Goal: Book appointment/travel/reservation

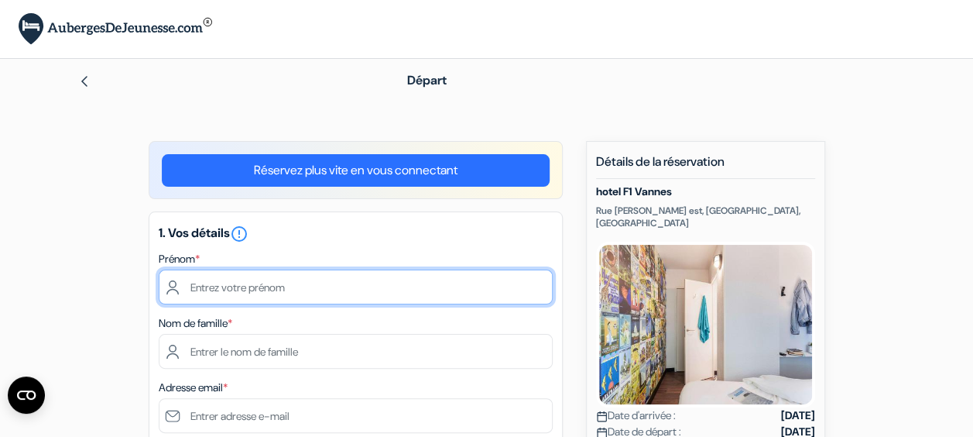
click at [339, 288] on input "text" at bounding box center [356, 286] width 394 height 35
type input "m"
type input "Manon"
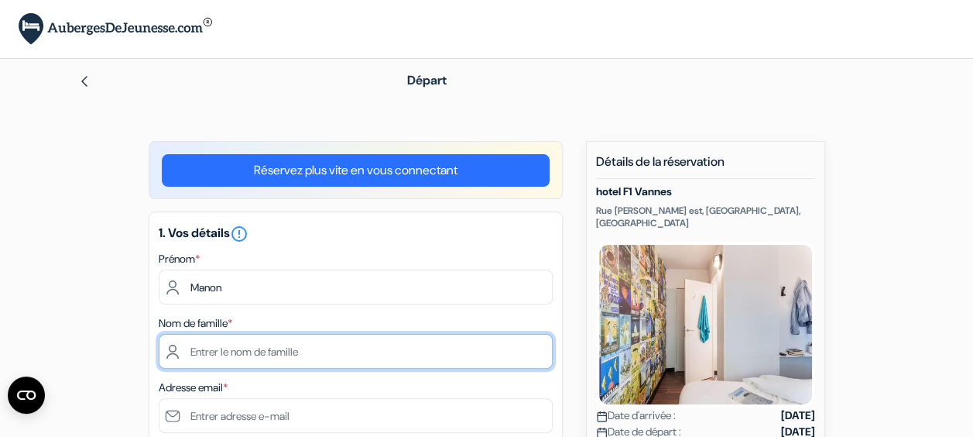
click at [244, 350] on input "text" at bounding box center [356, 351] width 394 height 35
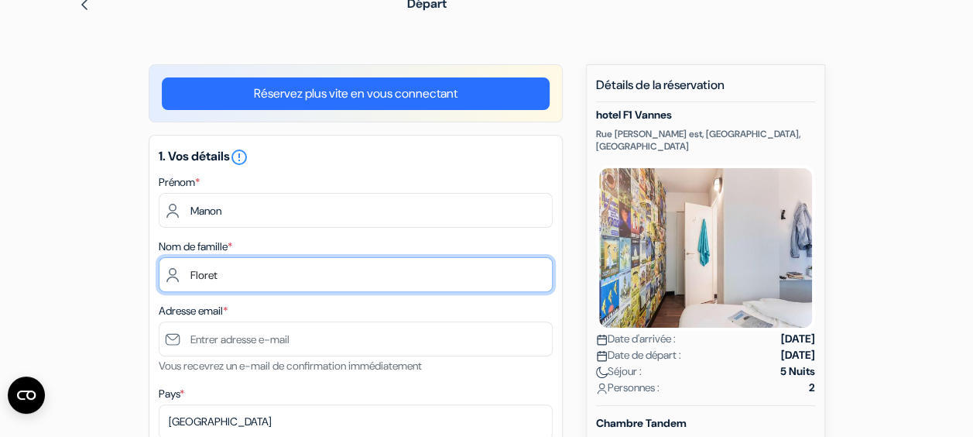
scroll to position [77, 0]
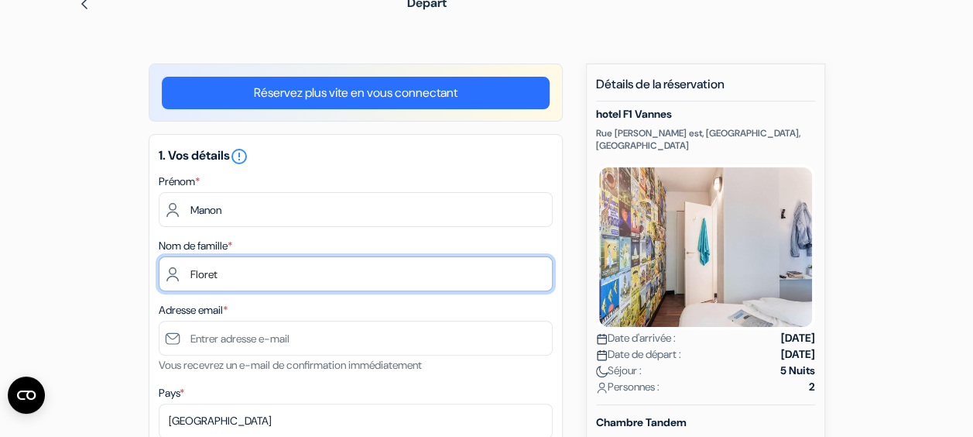
type input "Floret"
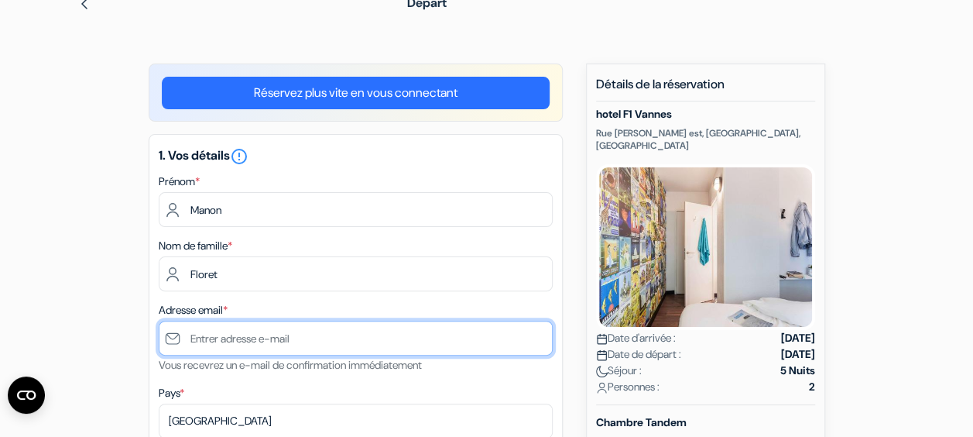
click at [252, 333] on input "text" at bounding box center [356, 338] width 394 height 35
type input "[EMAIL_ADDRESS][DOMAIN_NAME]"
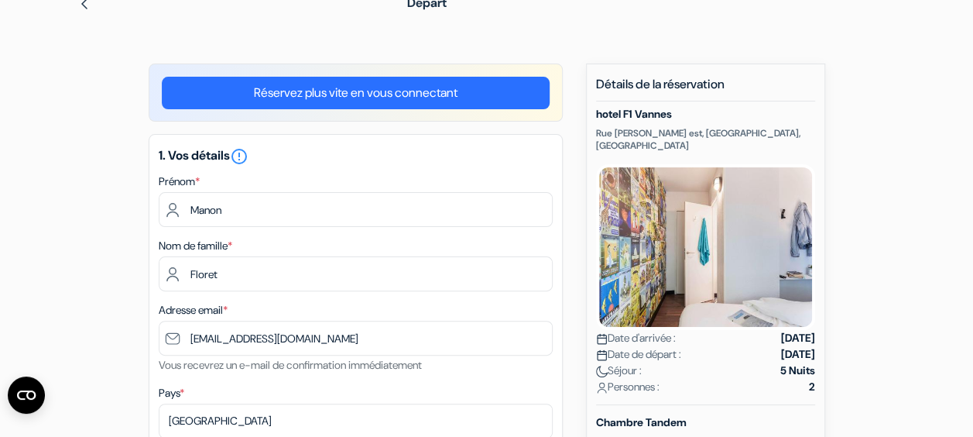
type input "Colombes 92700"
type input "14 avenue petit goût 92700 Colombes"
type input "92700"
type input "0611040667"
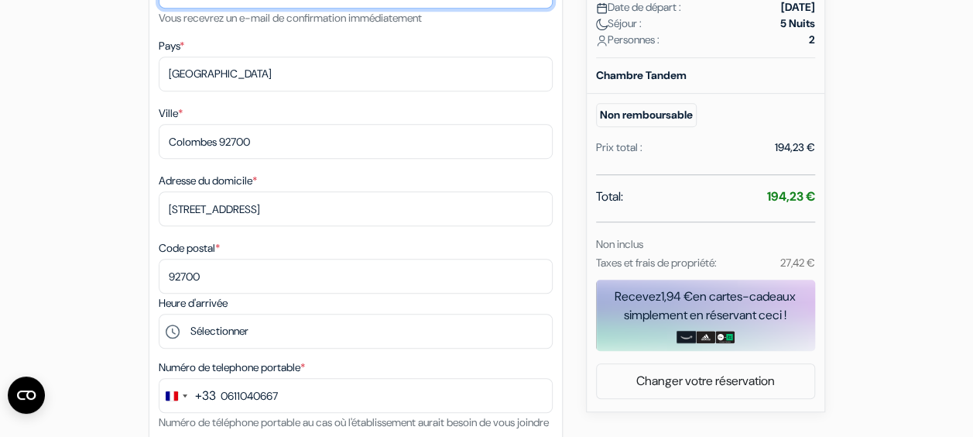
scroll to position [426, 0]
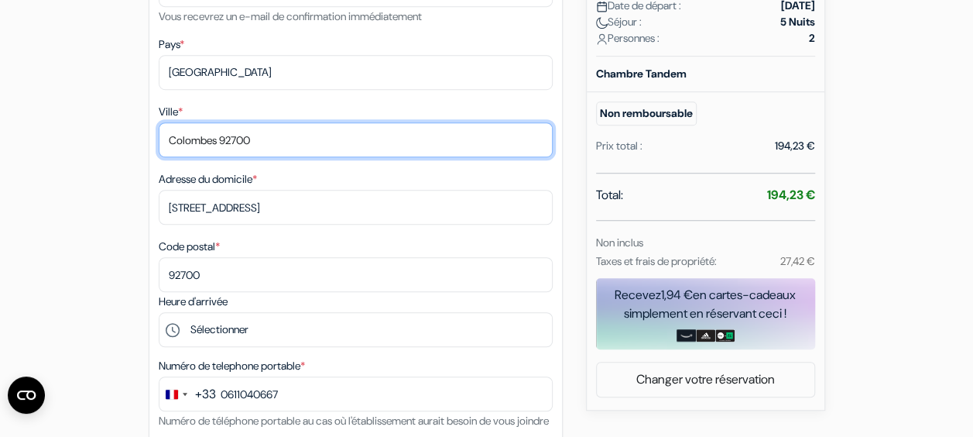
click at [262, 142] on input "Colombes 92700" at bounding box center [356, 139] width 394 height 35
type input "Colombes"
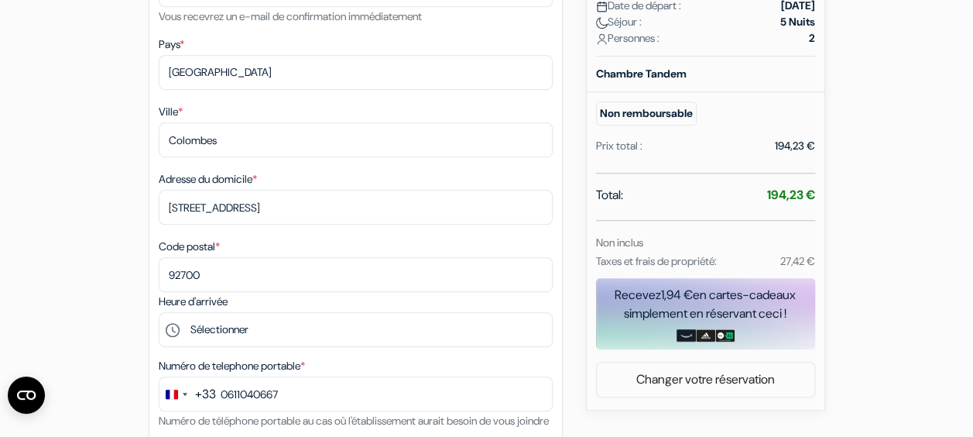
click at [108, 161] on div "add_box hotel F1 Vannes Rue Emile Jourdan Menimur est, Vannes, France Détails d…" at bounding box center [487, 350] width 883 height 1270
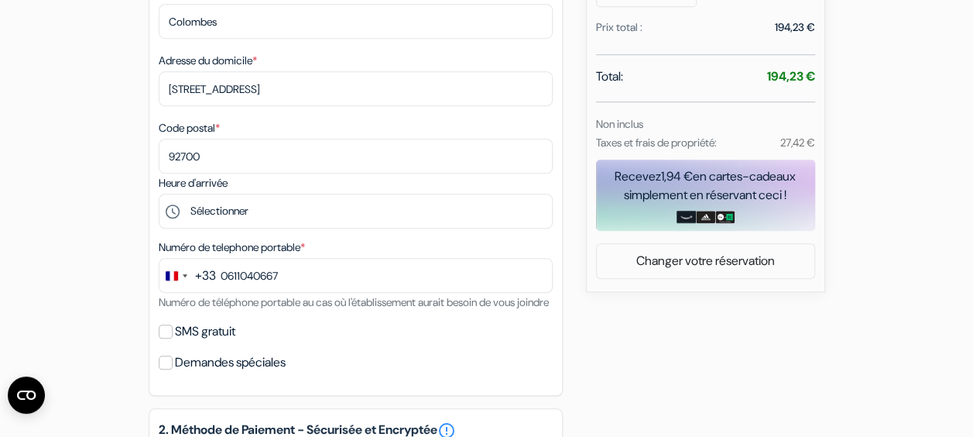
scroll to position [545, 0]
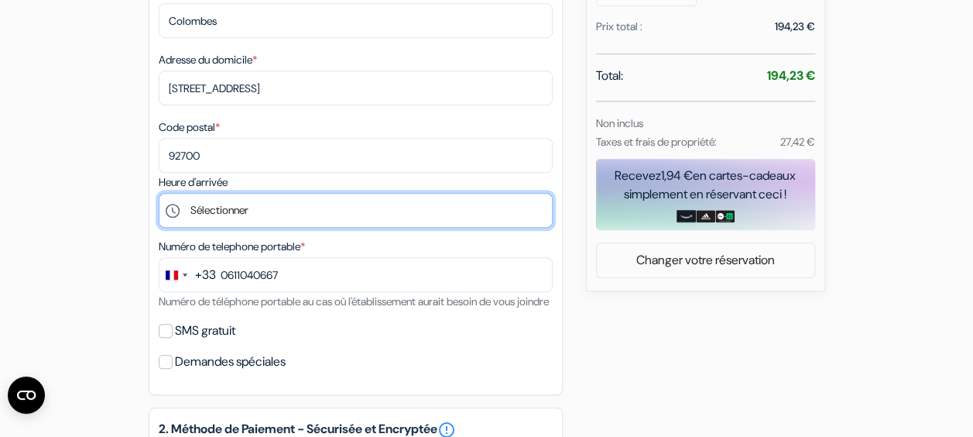
click at [271, 207] on select "Sélectionner 14:00 15:00 16:00 17:00 18:00 19:00 20:00 21:00 22:00 23:00 0:00" at bounding box center [356, 210] width 394 height 35
select select "14"
click at [159, 196] on select "Sélectionner 14:00 15:00 16:00 17:00 18:00 19:00 20:00 21:00 22:00 23:00 0:00" at bounding box center [356, 210] width 394 height 35
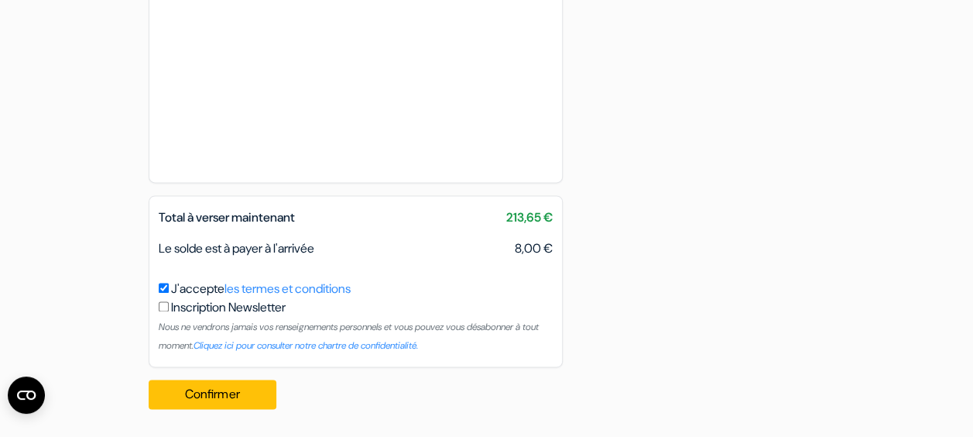
scroll to position [1010, 0]
click at [231, 390] on button "Confirmer Loading..." at bounding box center [213, 393] width 129 height 29
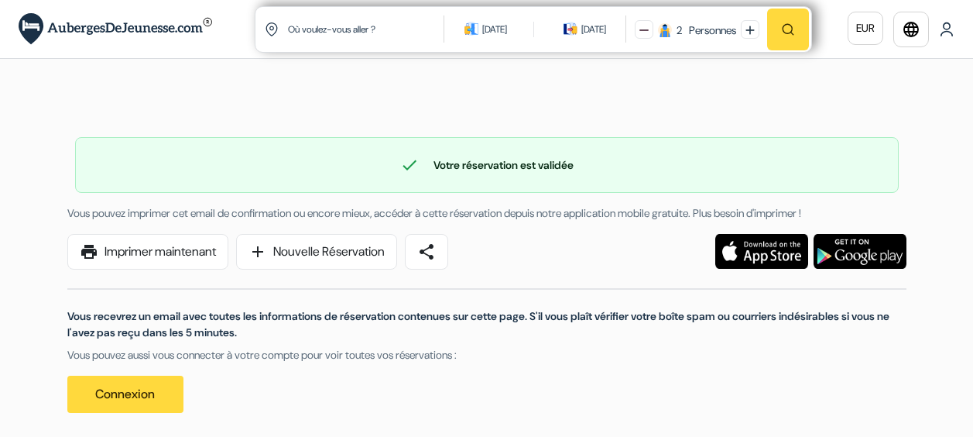
scroll to position [1, 0]
